Goal: Task Accomplishment & Management: Manage account settings

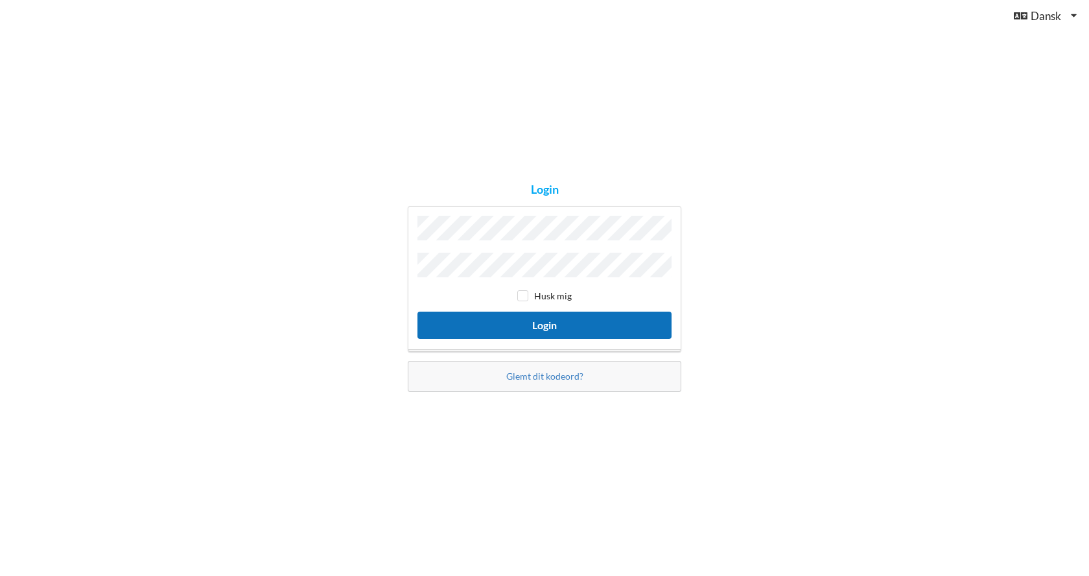
click at [503, 326] on button "Login" at bounding box center [544, 325] width 254 height 27
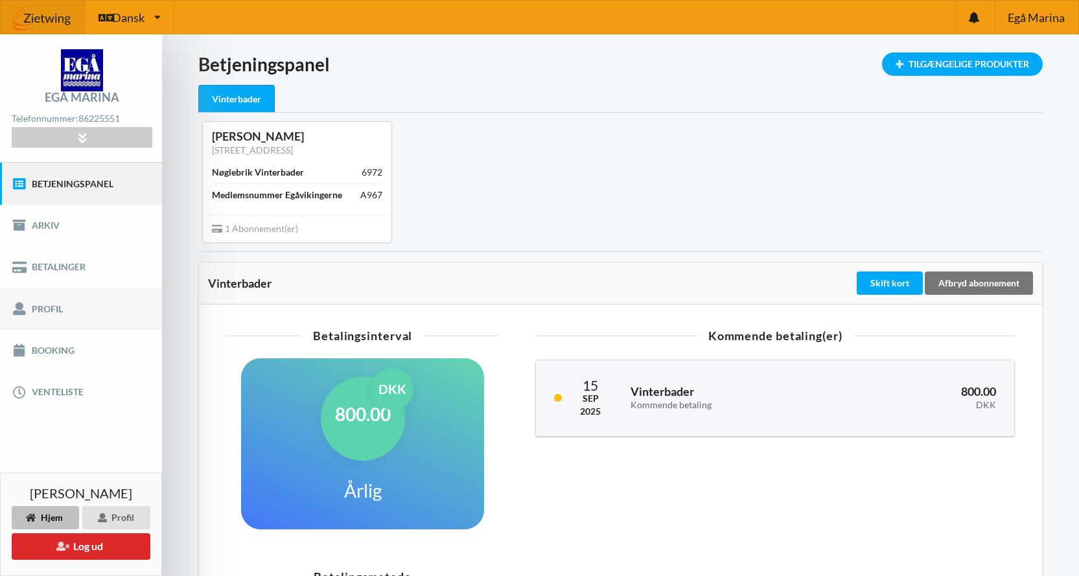
click at [33, 309] on link "Profil" at bounding box center [81, 308] width 162 height 41
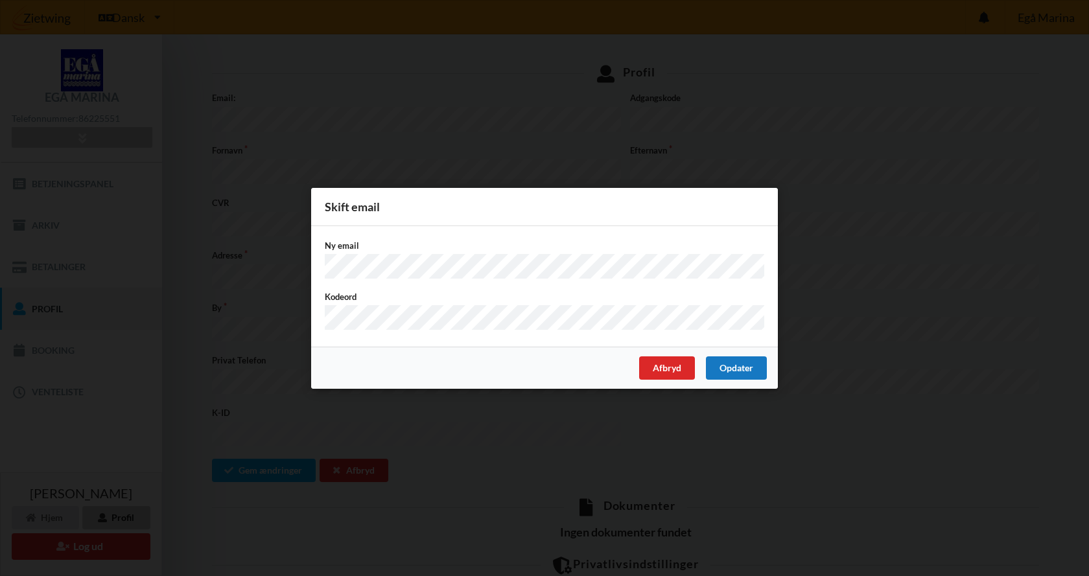
click at [727, 364] on div "Opdater" at bounding box center [736, 367] width 61 height 23
click at [724, 364] on div "Opdater" at bounding box center [736, 367] width 61 height 23
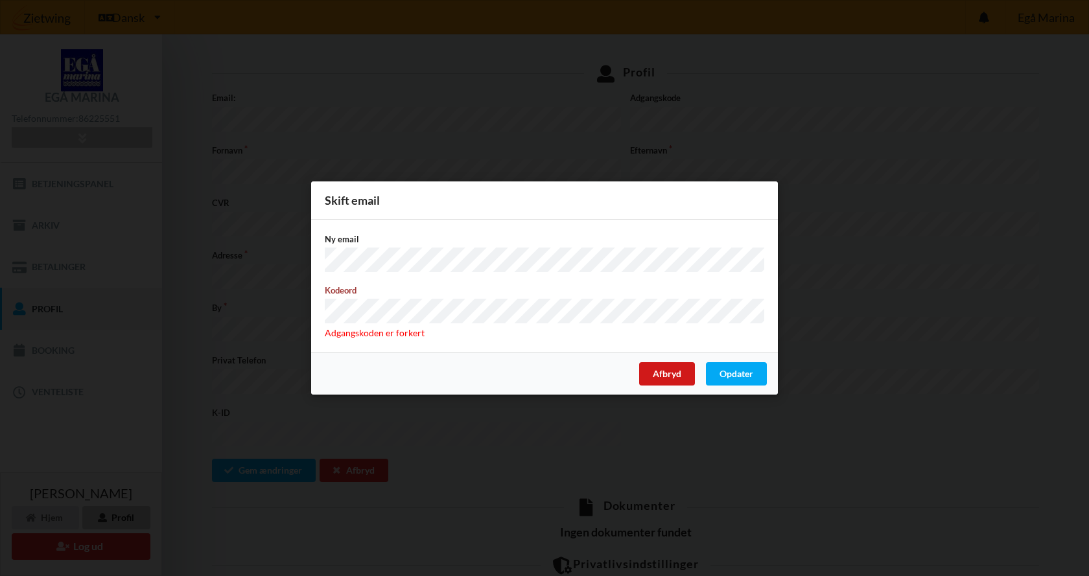
click at [671, 369] on div "Afbryd" at bounding box center [667, 373] width 56 height 23
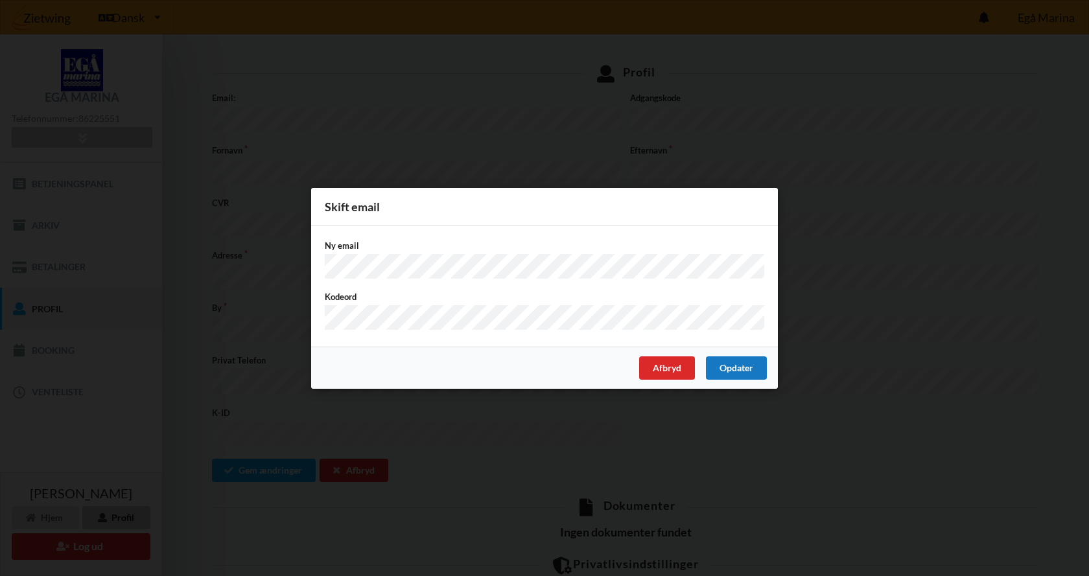
click at [727, 369] on div "Opdater" at bounding box center [736, 367] width 61 height 23
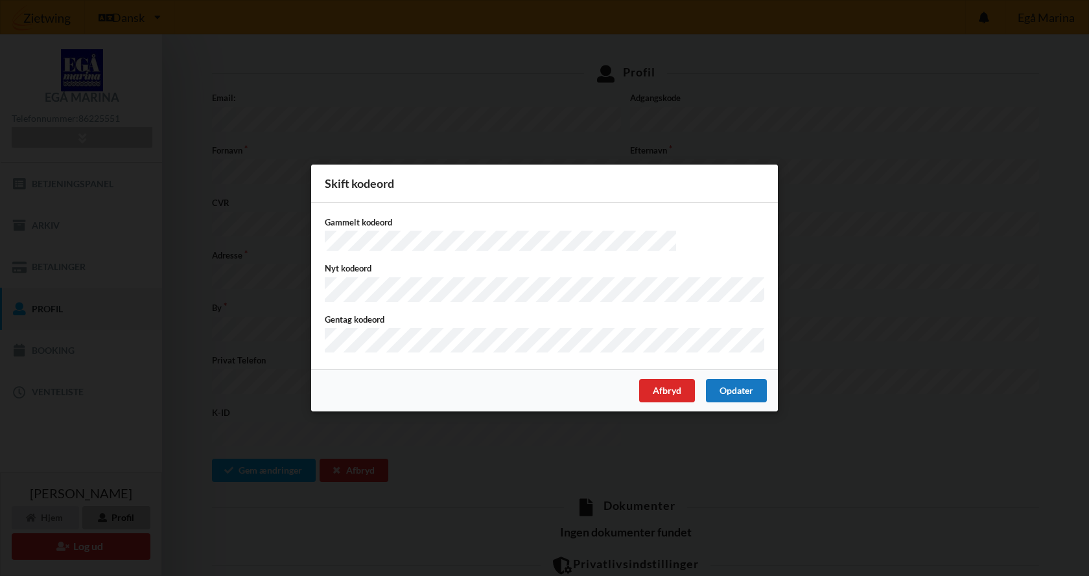
click at [750, 385] on div "Opdater" at bounding box center [736, 390] width 61 height 23
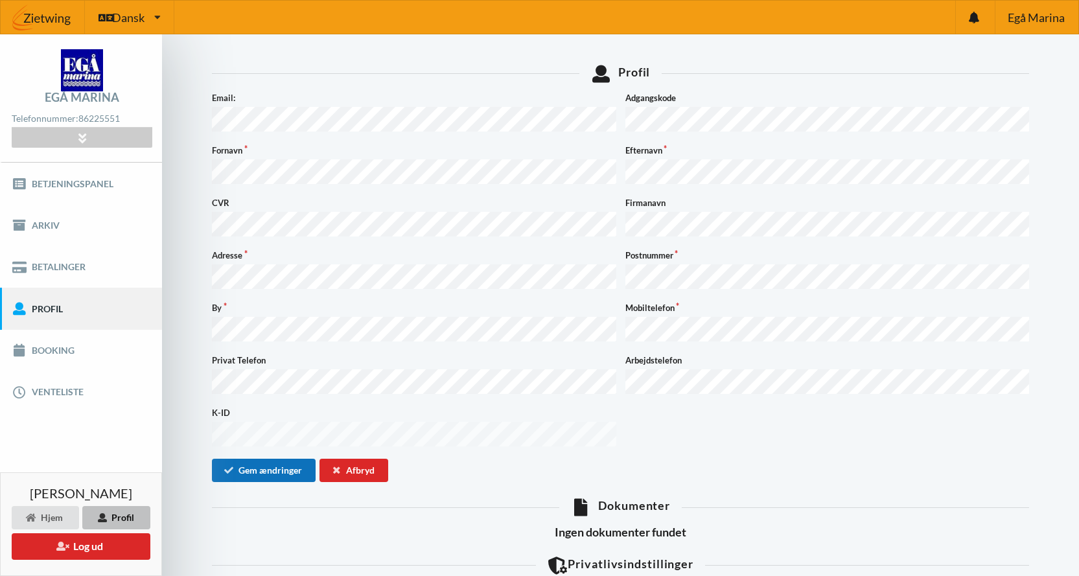
click at [261, 459] on button "Gem ændringer" at bounding box center [264, 470] width 104 height 23
click at [253, 459] on button "Gem ændringer" at bounding box center [264, 470] width 104 height 23
click at [264, 459] on button "Gem ændringer" at bounding box center [264, 470] width 104 height 23
click at [90, 186] on link "Betjeningspanel" at bounding box center [81, 183] width 162 height 41
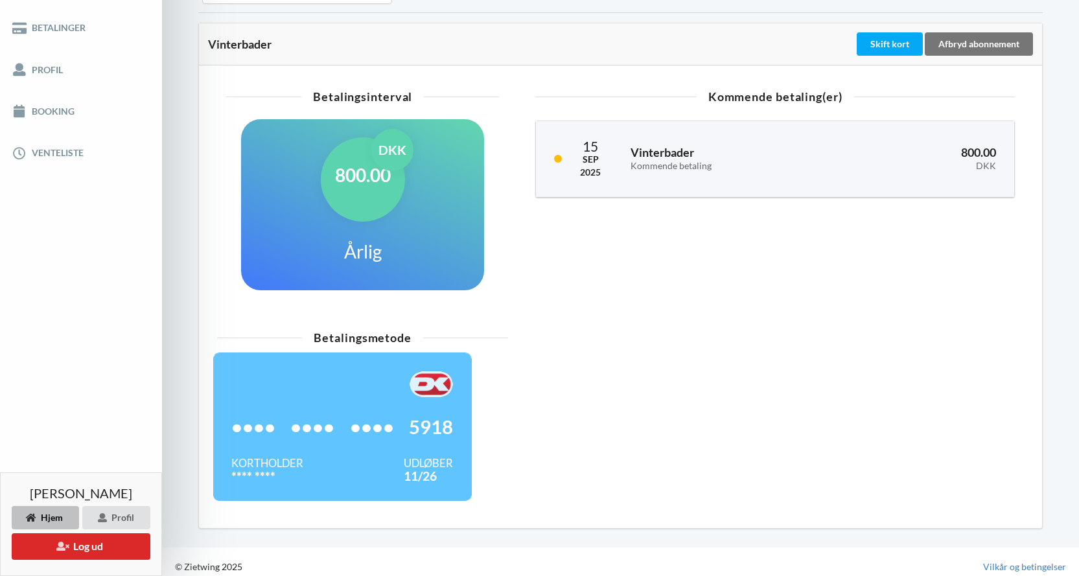
scroll to position [249, 0]
